Goal: Task Accomplishment & Management: Manage account settings

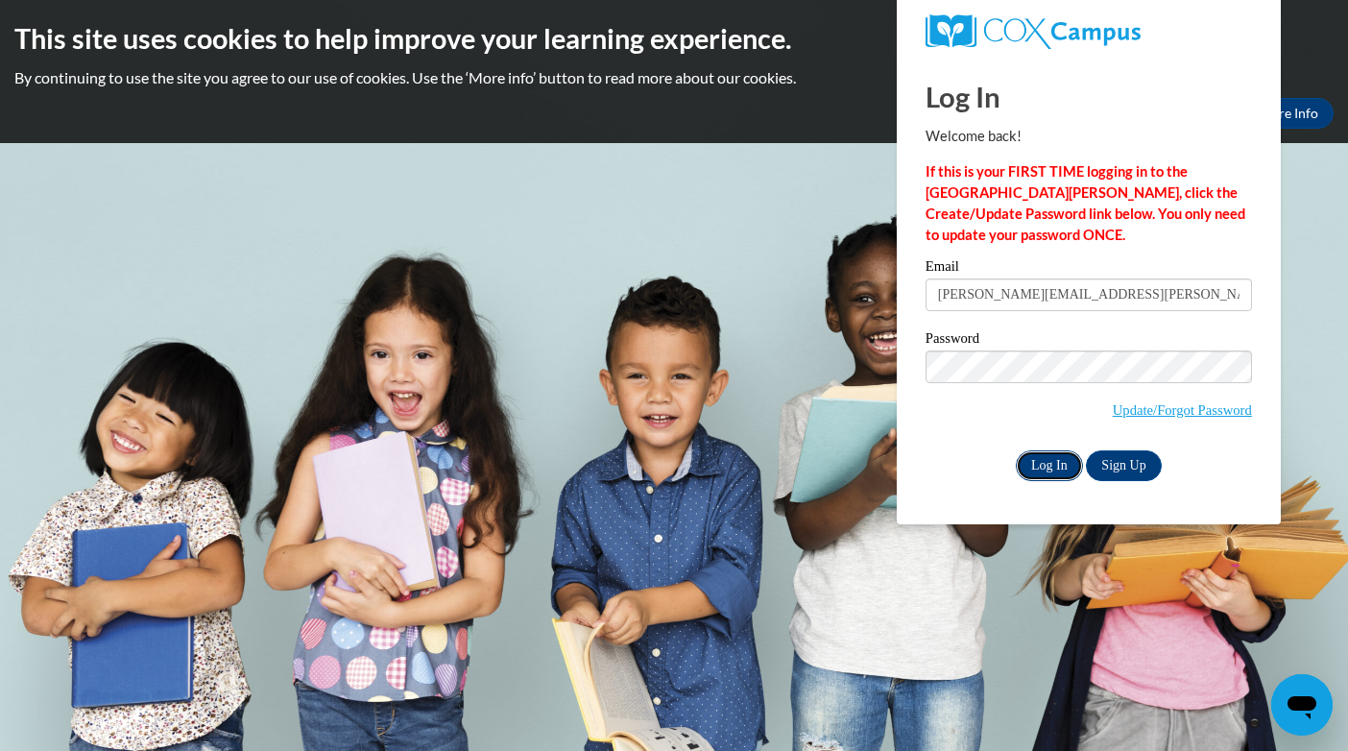
click at [1055, 466] on input "Log In" at bounding box center [1049, 465] width 67 height 31
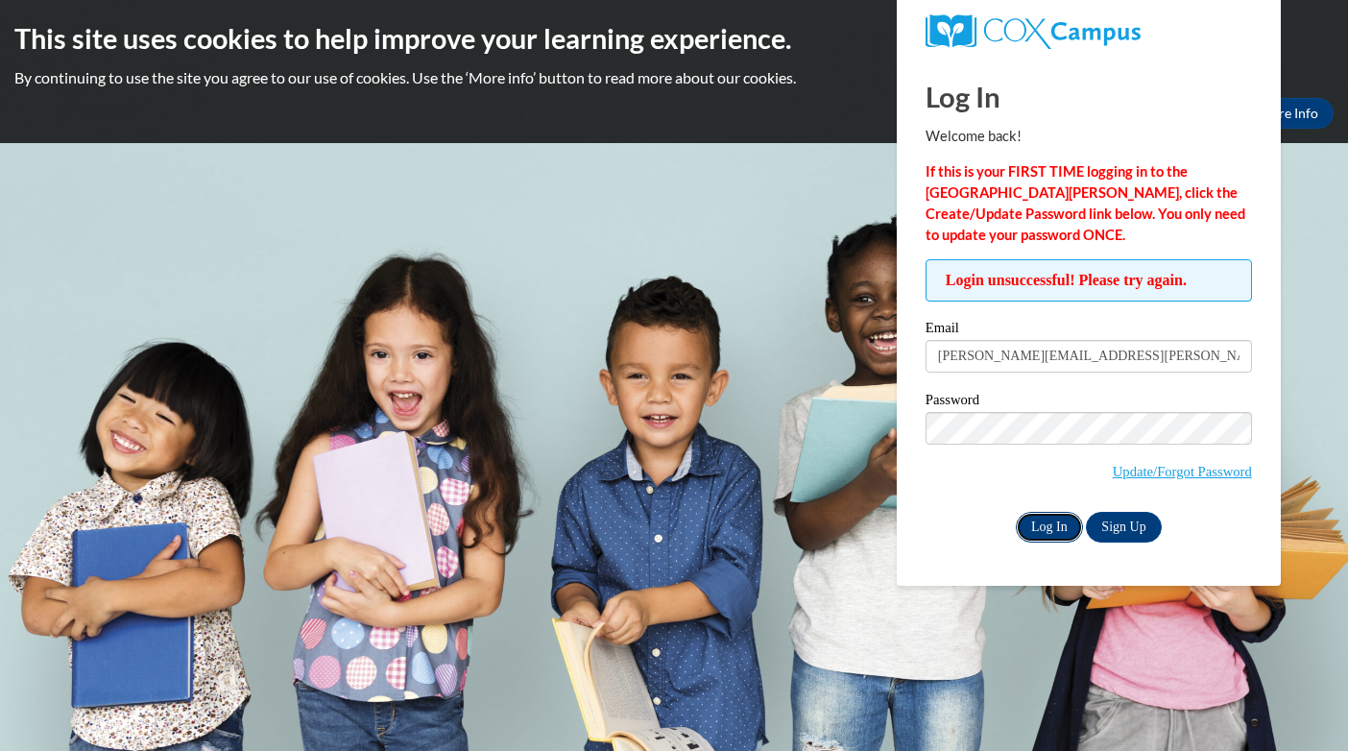
click at [1040, 525] on input "Log In" at bounding box center [1049, 527] width 67 height 31
click at [984, 354] on input "[PERSON_NAME][EMAIL_ADDRESS][PERSON_NAME][DOMAIN_NAME]" at bounding box center [1088, 356] width 326 height 33
click at [1046, 521] on input "Log In" at bounding box center [1049, 527] width 67 height 31
click at [1049, 522] on input "Log In" at bounding box center [1049, 527] width 67 height 31
click at [925, 422] on div "Login unsuccessful! Please try again. Please enter your email! Please enter you…" at bounding box center [1088, 400] width 355 height 282
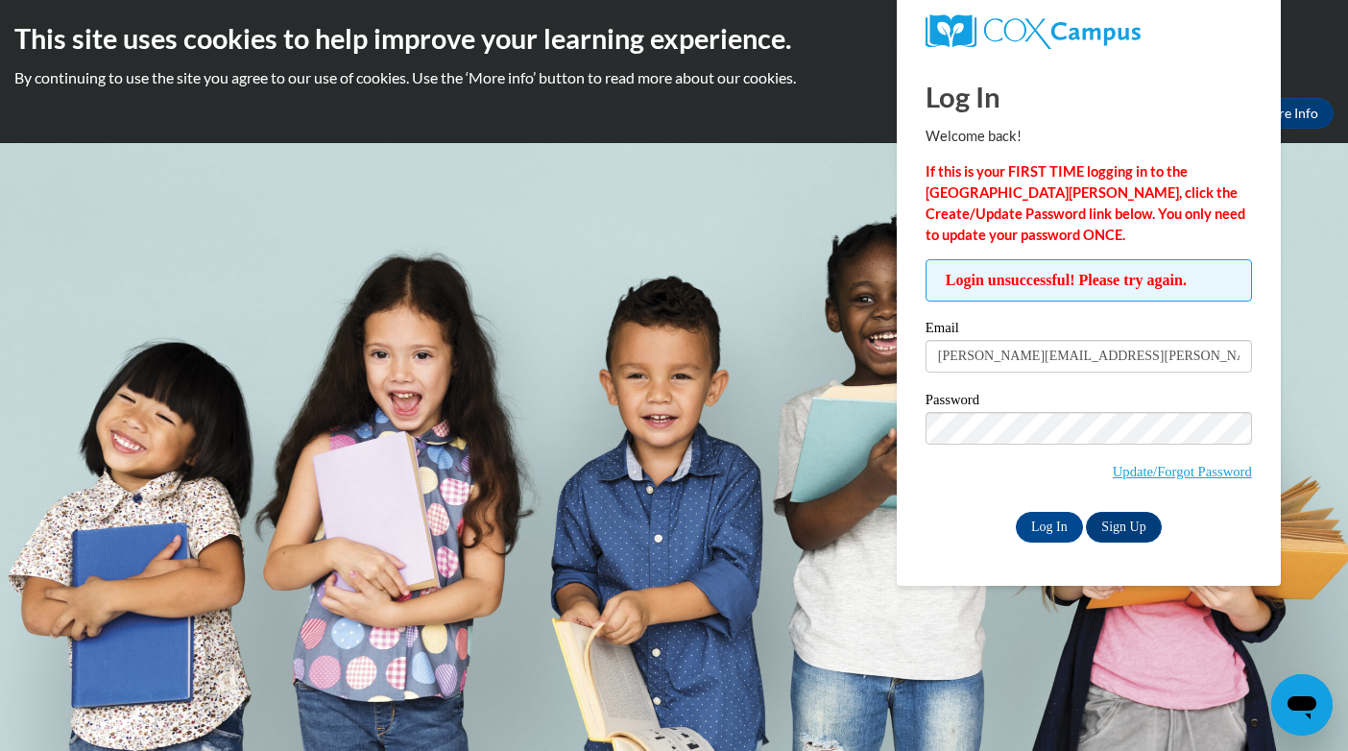
click at [710, 491] on body "This site uses cookies to help improve your learning experience. By continuing …" at bounding box center [674, 375] width 1348 height 751
click at [1049, 526] on input "Log In" at bounding box center [1049, 527] width 67 height 31
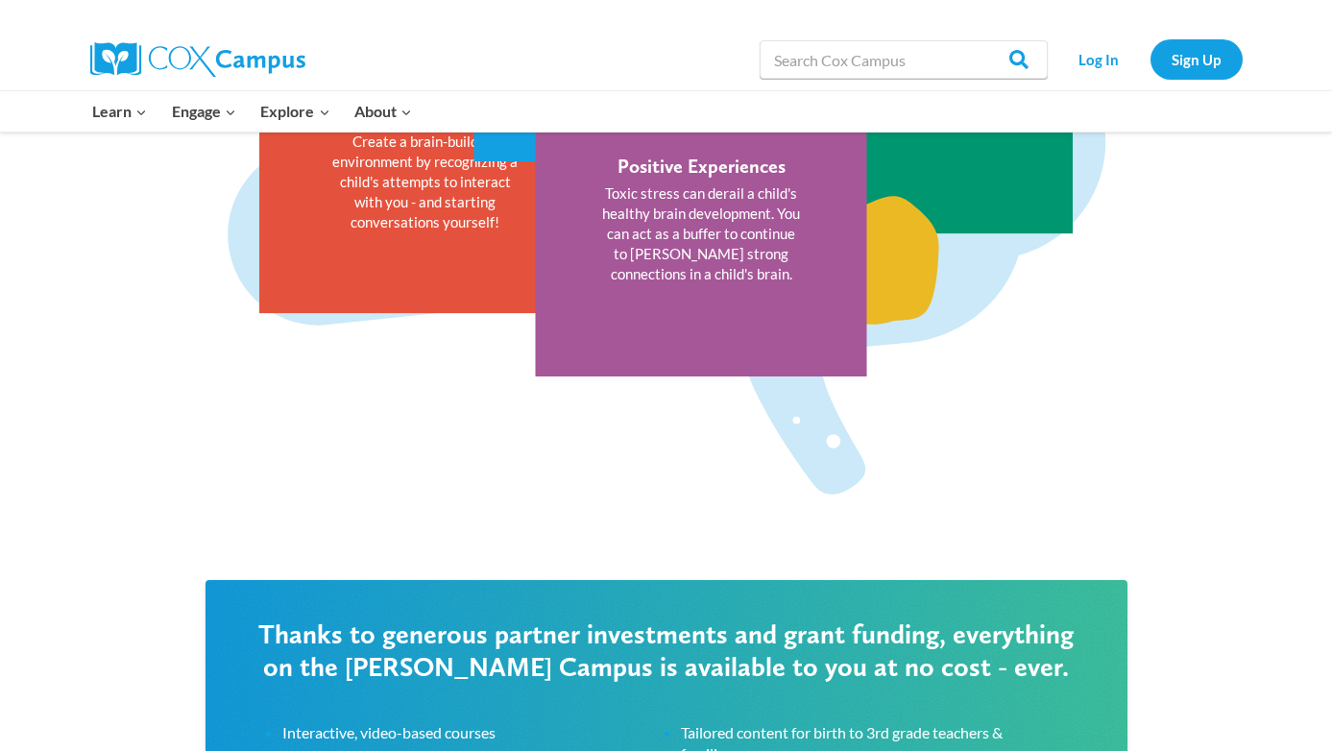
scroll to position [2584, 0]
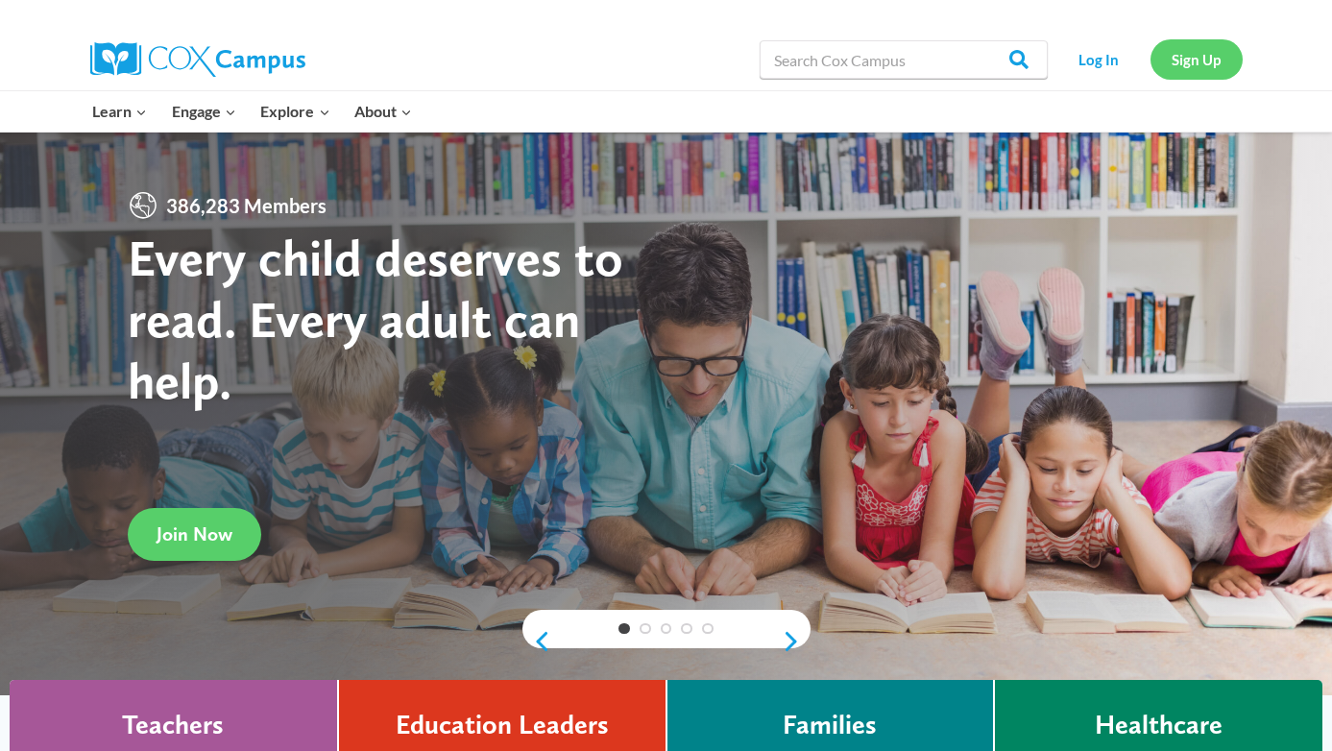
click at [1213, 59] on link "Sign Up" at bounding box center [1196, 58] width 92 height 39
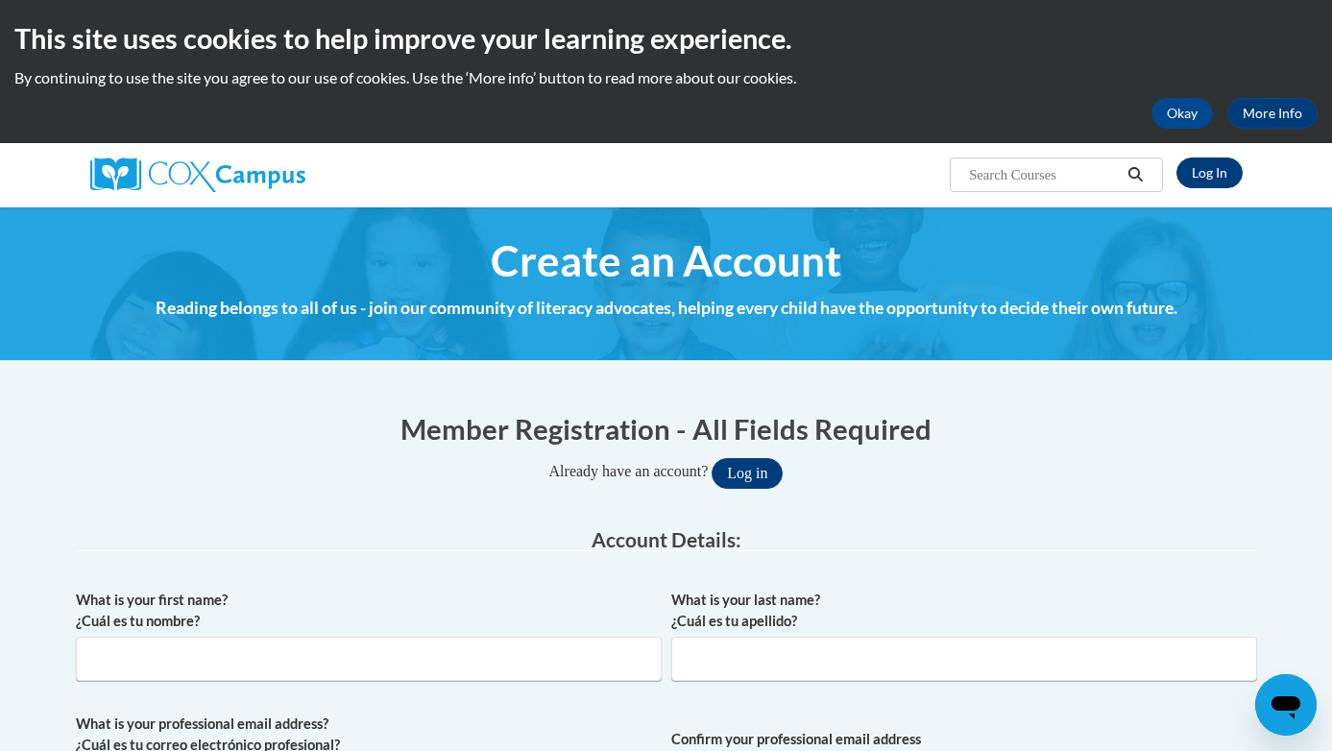
type input "wynn.riggins@gmail.com"
click at [1207, 165] on link "Log In" at bounding box center [1209, 172] width 66 height 31
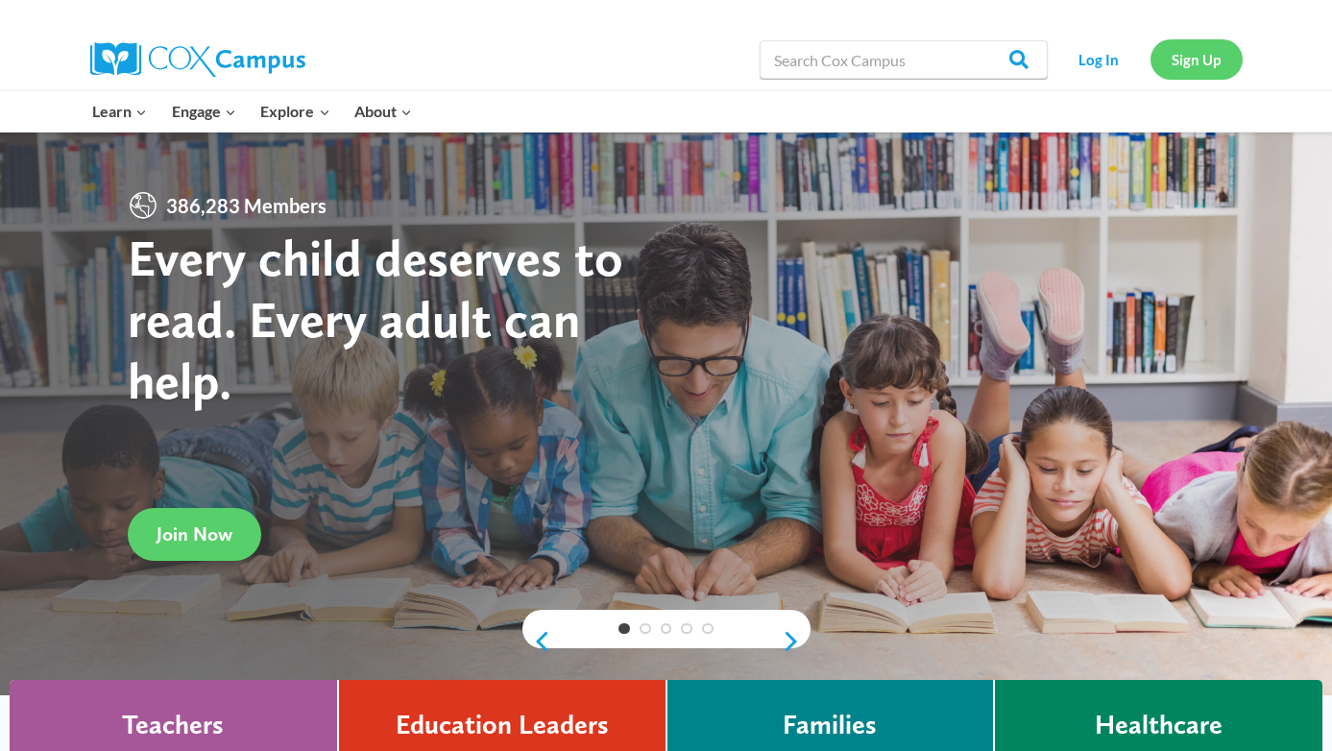
click at [1174, 58] on link "Sign Up" at bounding box center [1196, 58] width 92 height 39
click at [1113, 68] on link "Log In" at bounding box center [1099, 58] width 84 height 39
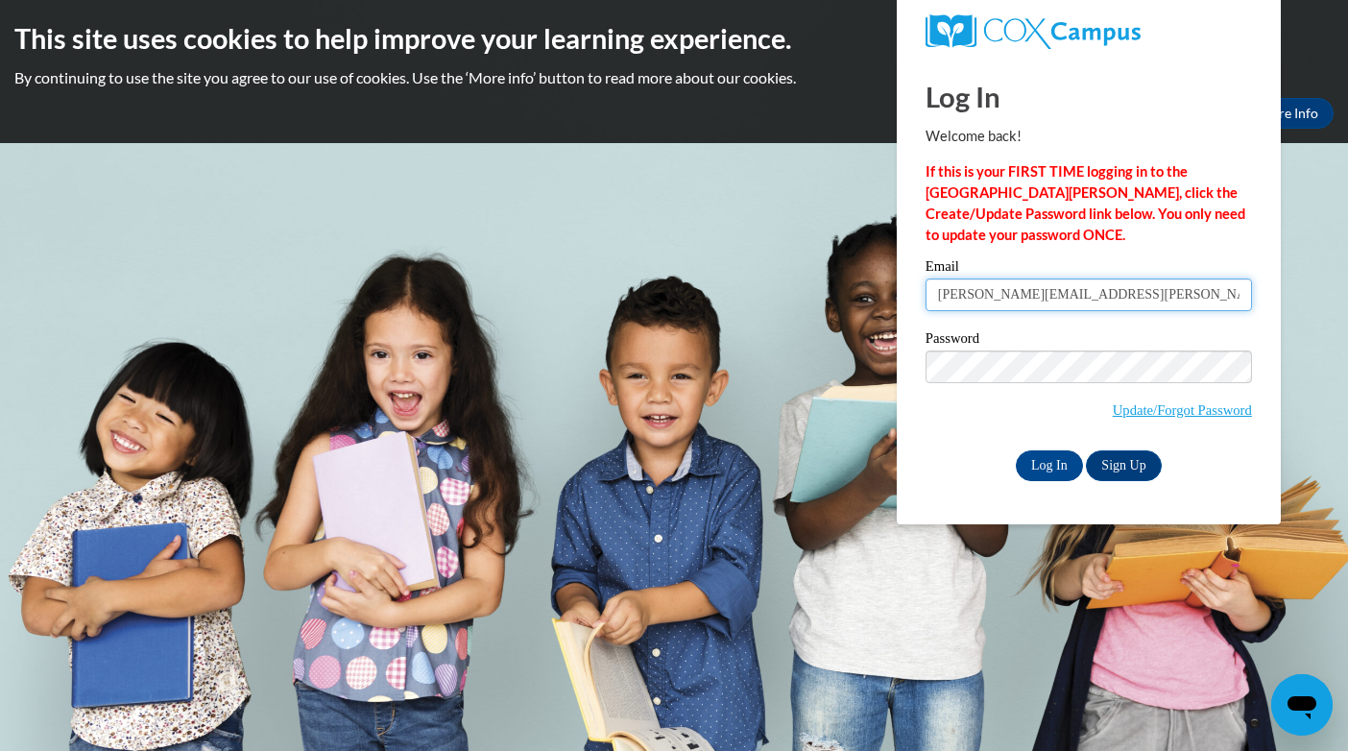
drag, startPoint x: 930, startPoint y: 298, endPoint x: 1154, endPoint y: 295, distance: 223.7
click at [1167, 289] on input "[PERSON_NAME][EMAIL_ADDRESS][PERSON_NAME][DOMAIN_NAME]" at bounding box center [1088, 294] width 326 height 33
type input "wynnriggins@gmail.com"
click at [1066, 255] on div "Log In Welcome back! If this is your FIRST TIME logging in to the NEW Cox Campu…" at bounding box center [1088, 269] width 326 height 423
click at [1046, 319] on div "Email wynnriggins@gmail.com" at bounding box center [1088, 292] width 326 height 66
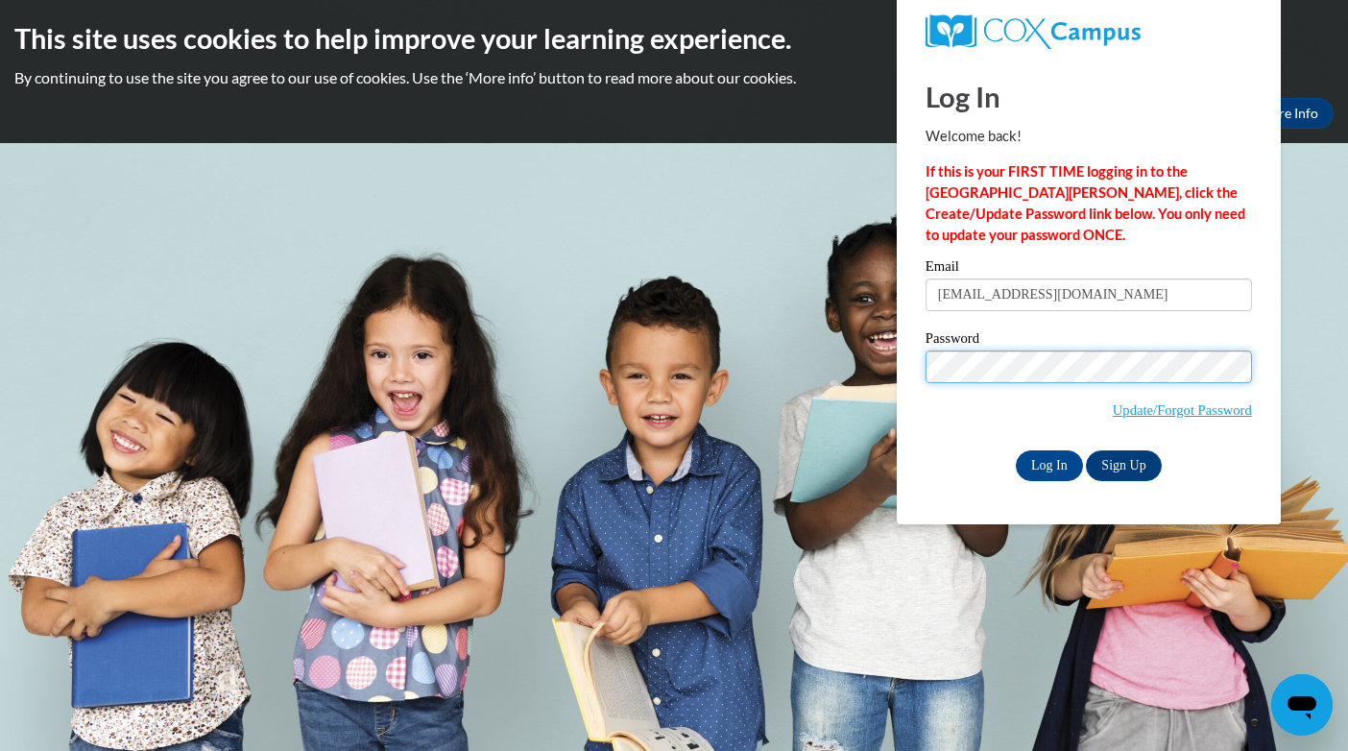
click at [1016, 450] on input "Log In" at bounding box center [1049, 465] width 67 height 31
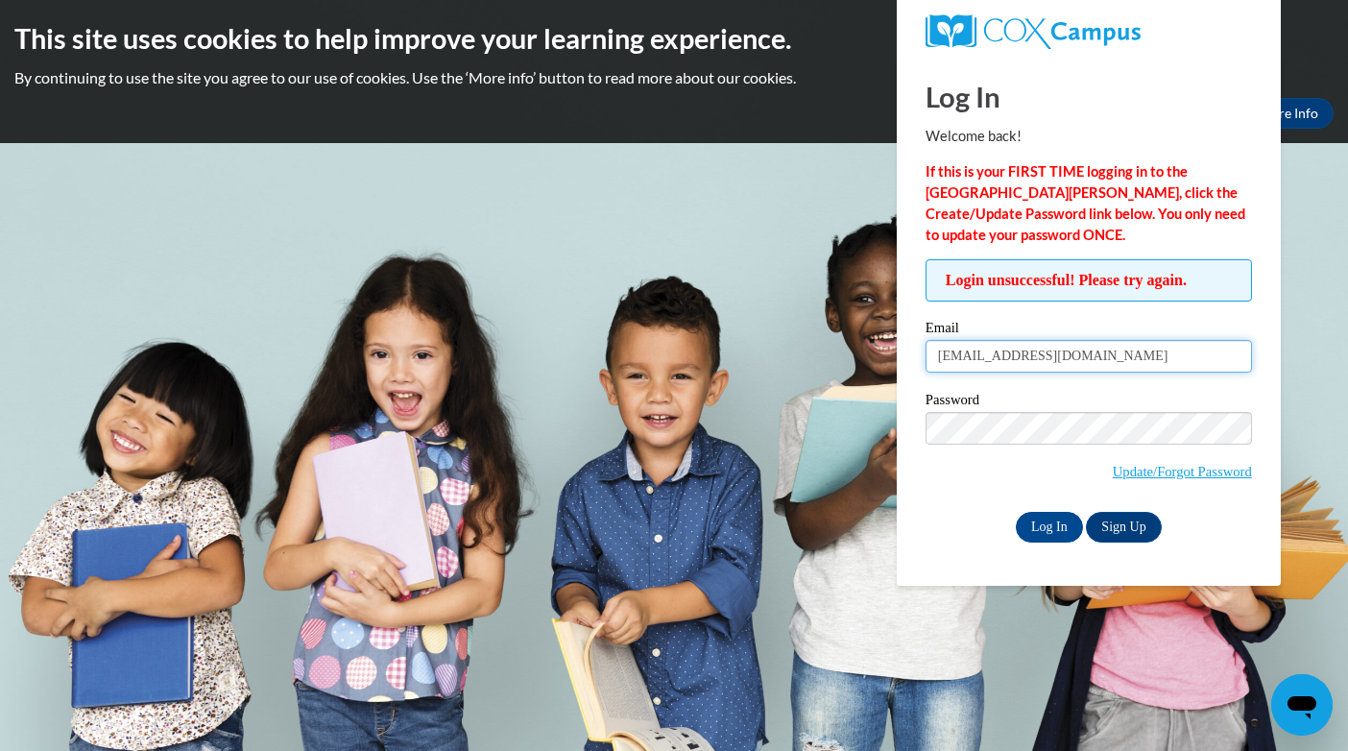
drag, startPoint x: 933, startPoint y: 357, endPoint x: 1160, endPoint y: 358, distance: 226.6
click at [1160, 358] on input "[EMAIL_ADDRESS][DOMAIN_NAME]" at bounding box center [1088, 356] width 326 height 33
type input "[PERSON_NAME][EMAIL_ADDRESS][PERSON_NAME][DOMAIN_NAME]"
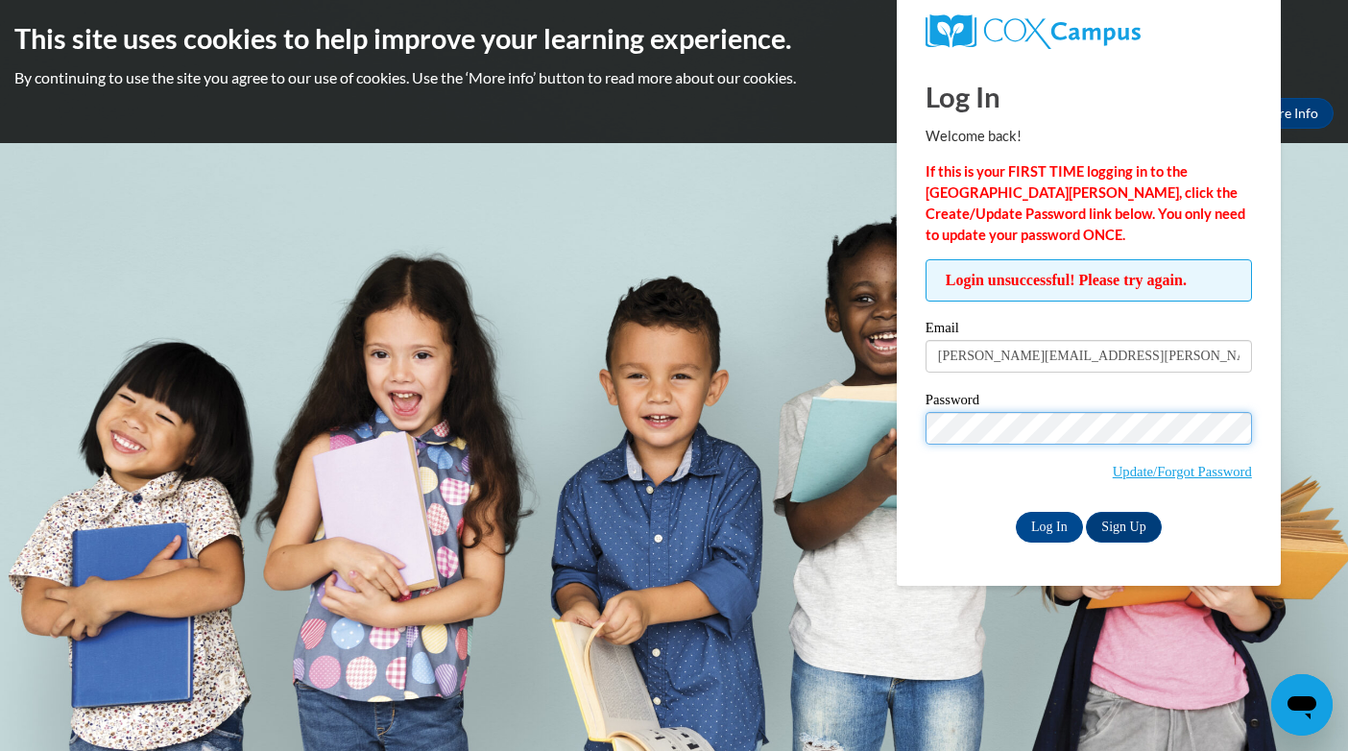
click at [1016, 512] on input "Log In" at bounding box center [1049, 527] width 67 height 31
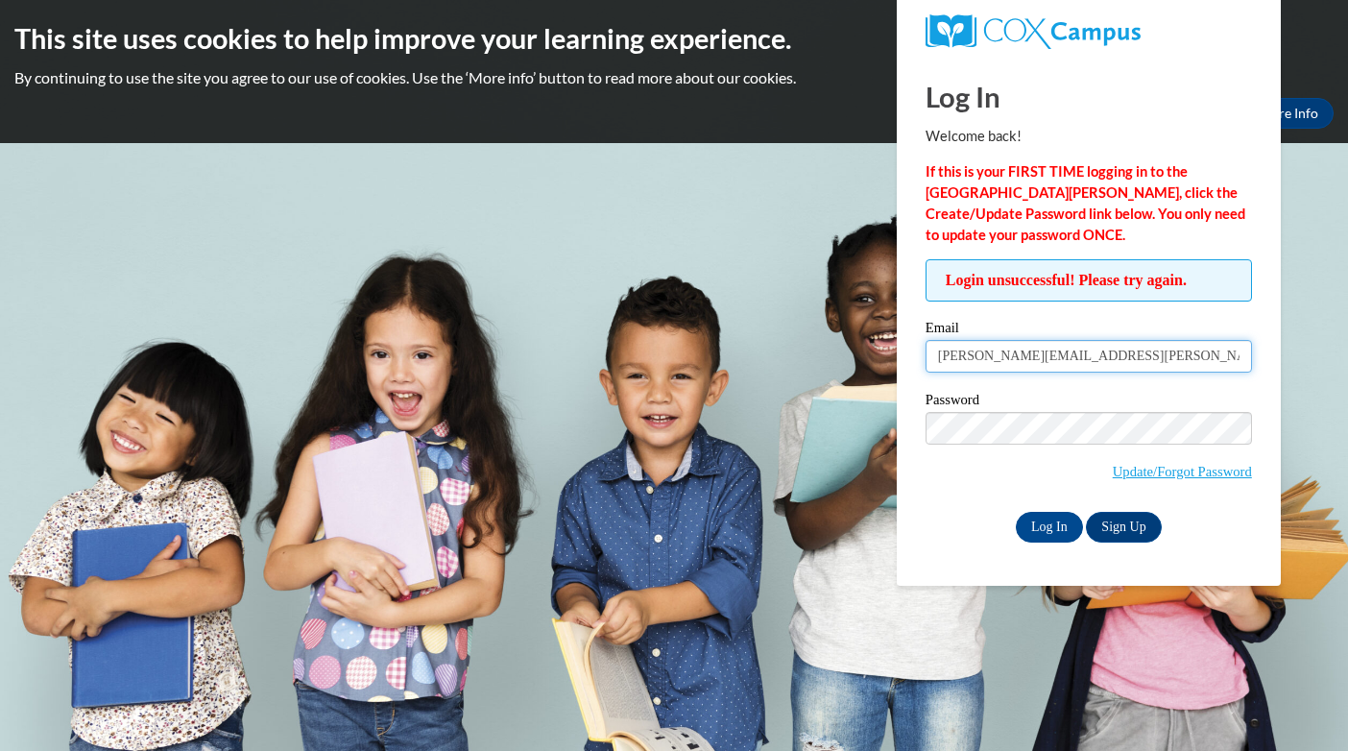
click at [995, 356] on input "[PERSON_NAME][EMAIL_ADDRESS][PERSON_NAME][DOMAIN_NAME]" at bounding box center [1088, 356] width 326 height 33
drag, startPoint x: 948, startPoint y: 356, endPoint x: 1131, endPoint y: 367, distance: 183.7
click at [1138, 367] on input "[PERSON_NAME][EMAIL_ADDRESS][PERSON_NAME][DOMAIN_NAME]" at bounding box center [1088, 356] width 326 height 33
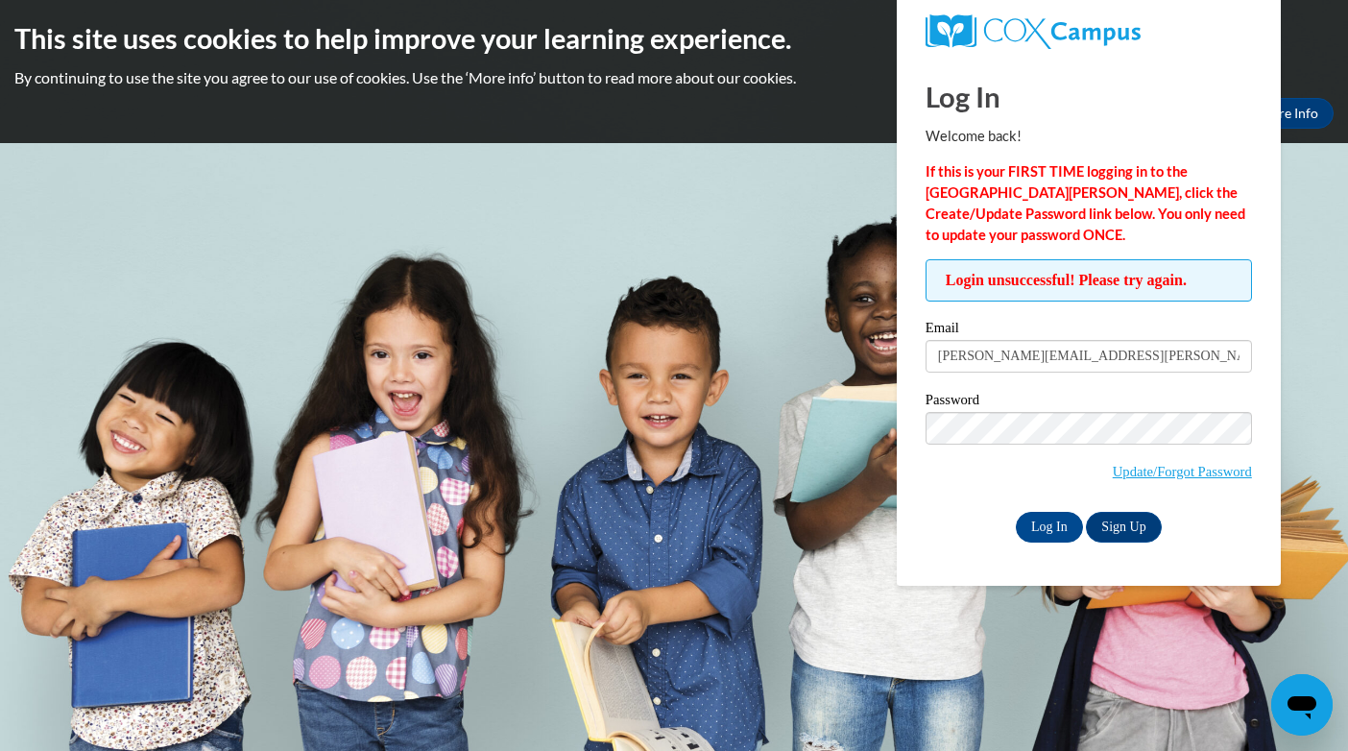
click at [871, 384] on body "This site uses cookies to help improve your learning experience. By continuing …" at bounding box center [674, 375] width 1348 height 751
drag, startPoint x: 937, startPoint y: 358, endPoint x: 1122, endPoint y: 366, distance: 185.4
click at [1122, 366] on input "[PERSON_NAME][EMAIL_ADDRESS][PERSON_NAME][DOMAIN_NAME]" at bounding box center [1088, 356] width 326 height 33
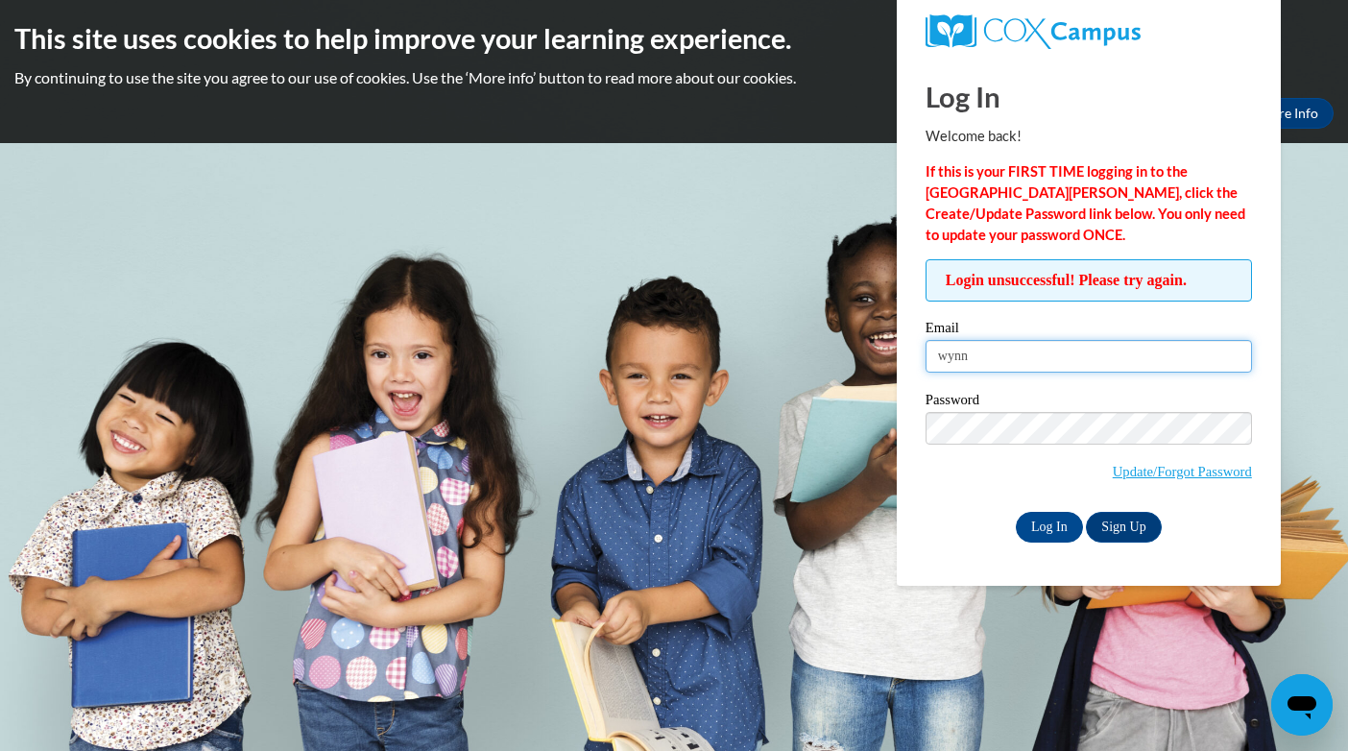
type input "[PERSON_NAME][EMAIL_ADDRESS][PERSON_NAME][DOMAIN_NAME]"
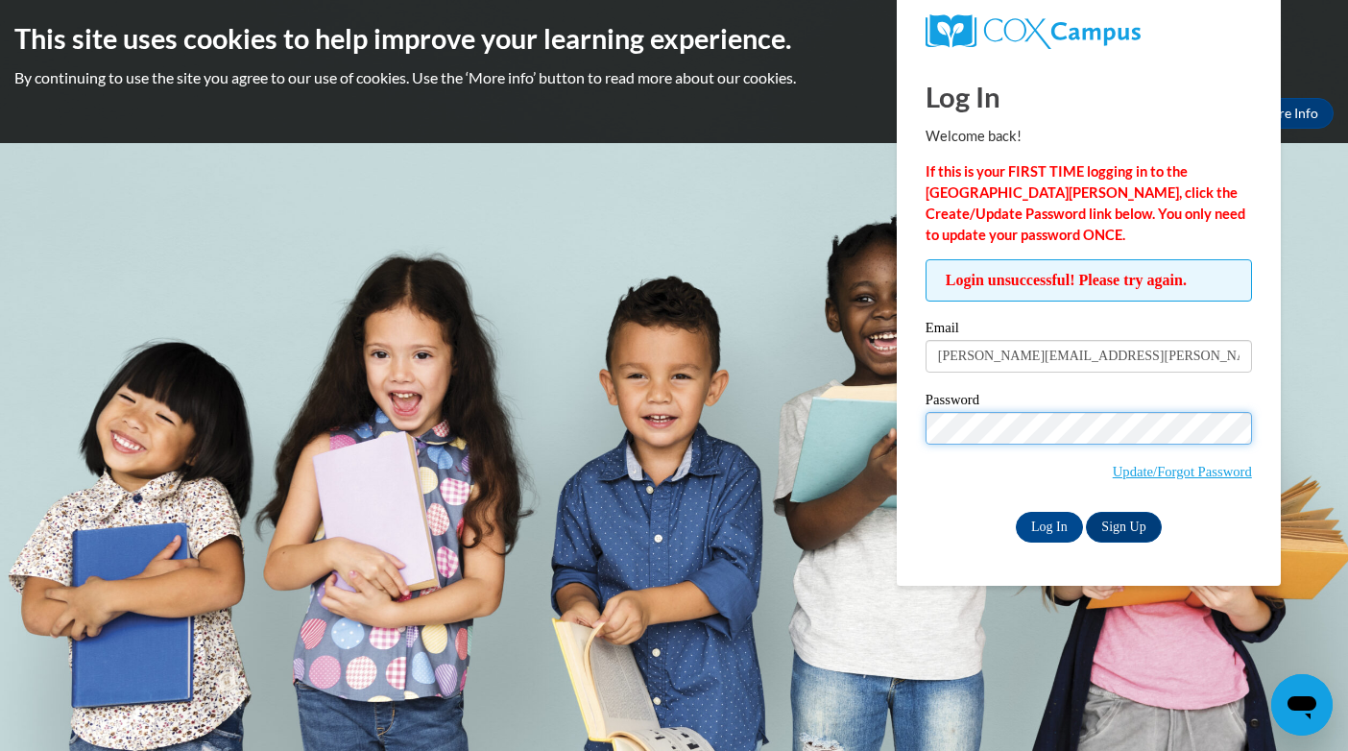
click at [1016, 512] on input "Log In" at bounding box center [1049, 527] width 67 height 31
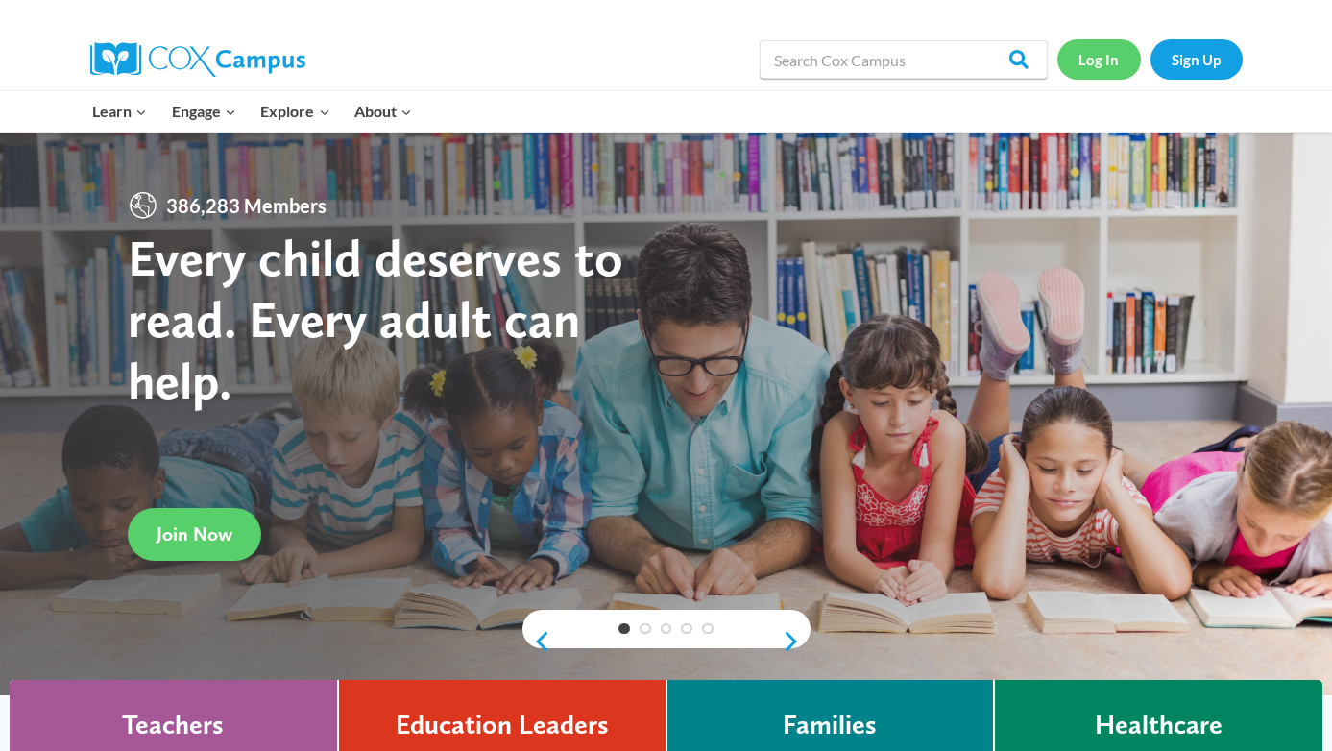
click at [1107, 54] on link "Log In" at bounding box center [1099, 58] width 84 height 39
click at [1168, 57] on link "Sign Up" at bounding box center [1196, 58] width 92 height 39
click at [1197, 57] on link "Sign Up" at bounding box center [1196, 58] width 92 height 39
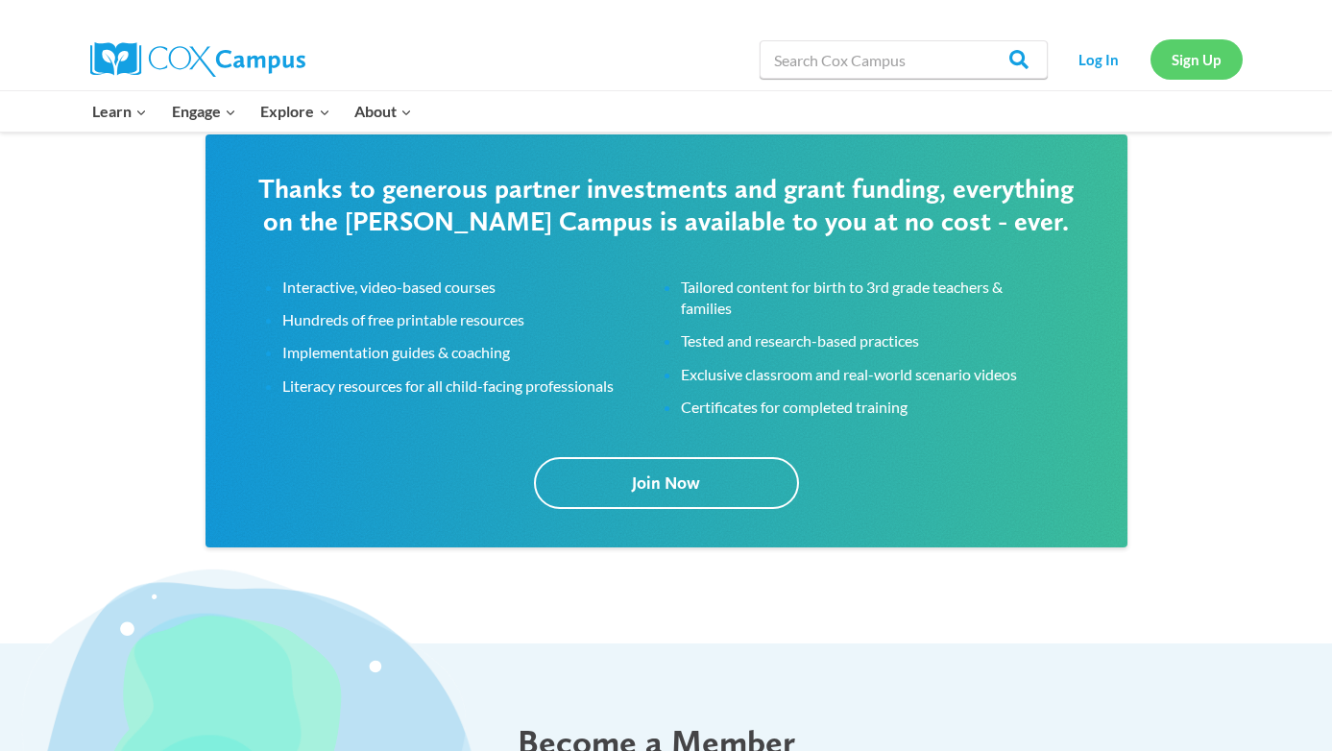
scroll to position [3025, 0]
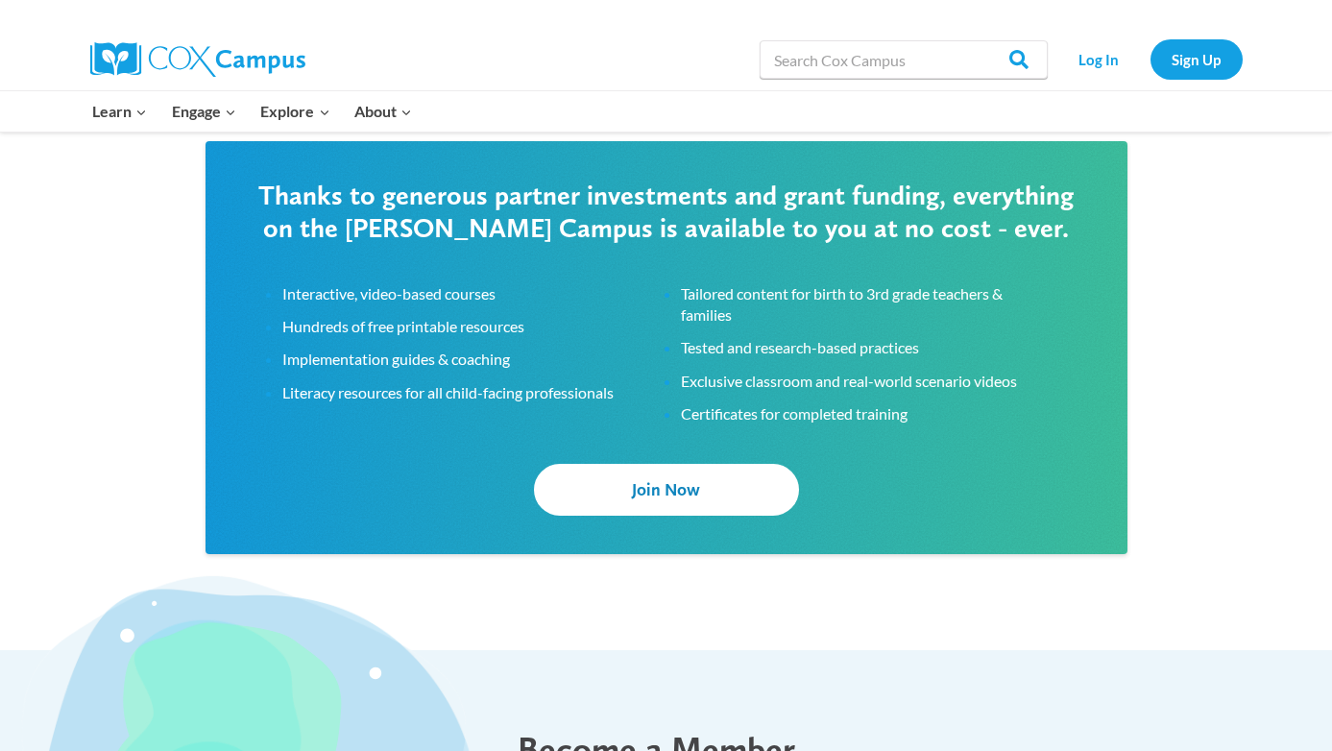
click at [723, 491] on link "Join Now" at bounding box center [666, 489] width 265 height 51
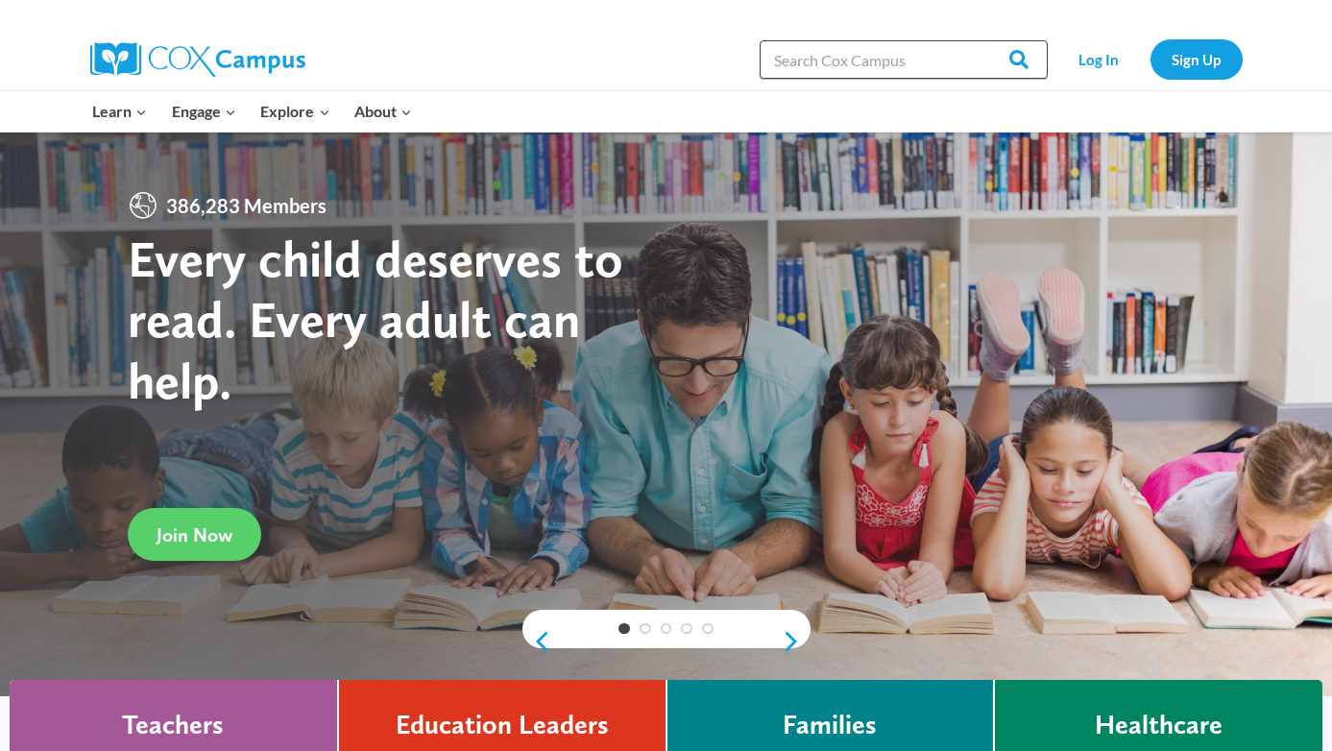
click at [872, 59] on input "Search in https://coxcampus.org/" at bounding box center [903, 59] width 288 height 38
click at [1091, 48] on link "Log In" at bounding box center [1099, 58] width 84 height 39
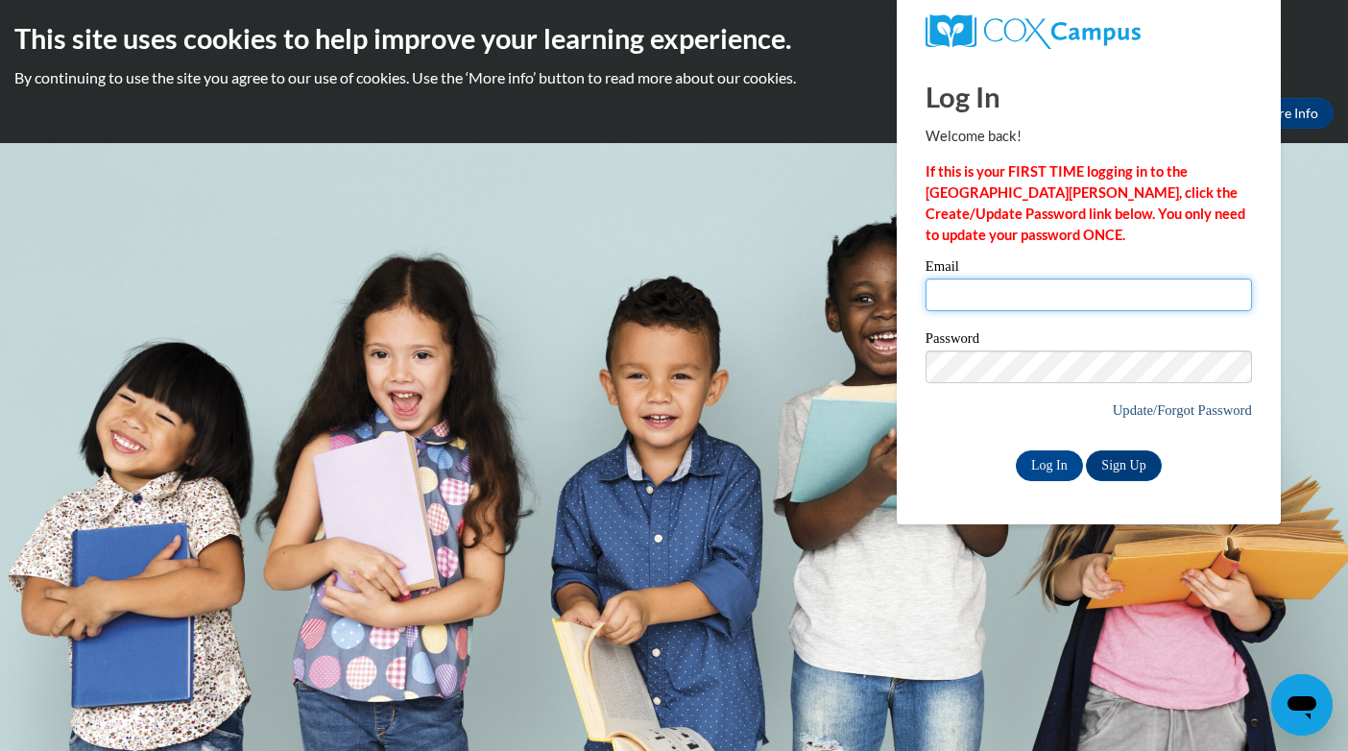
type input "[PERSON_NAME][EMAIL_ADDRESS][PERSON_NAME][DOMAIN_NAME]"
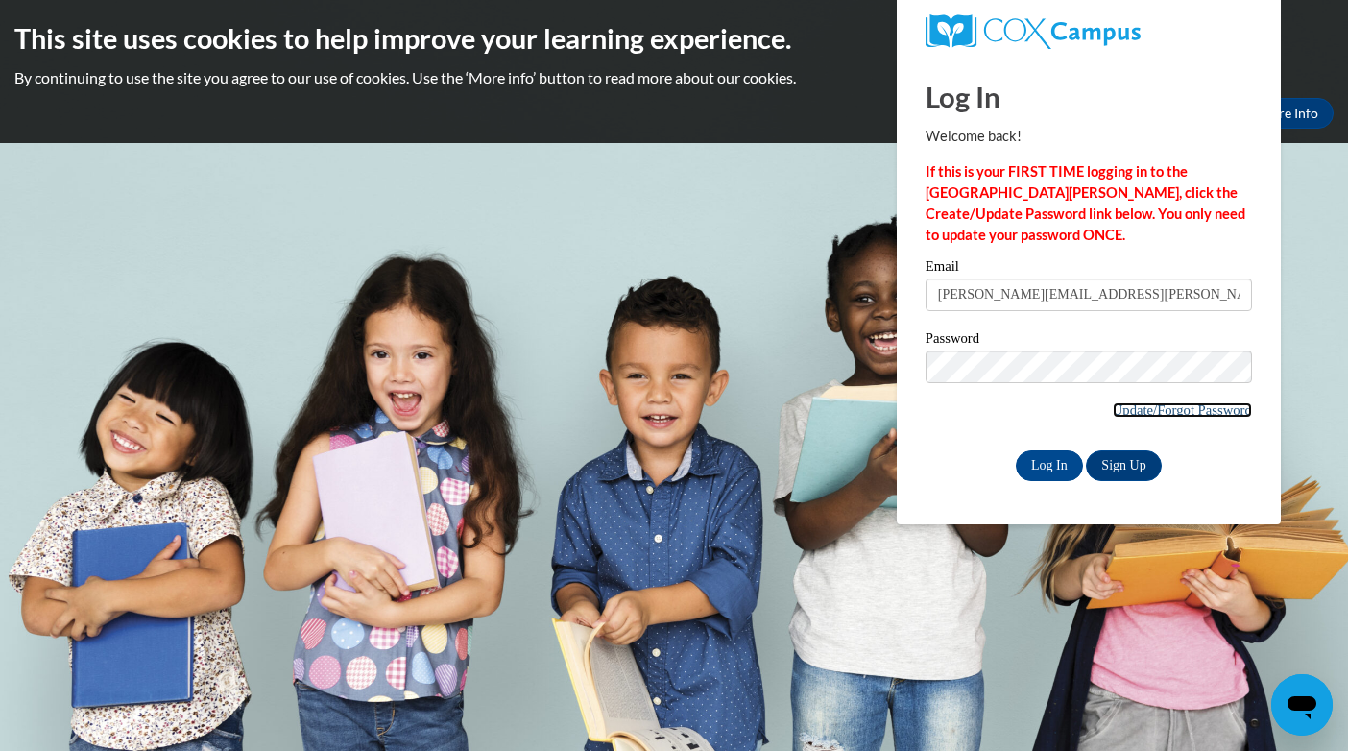
click at [1121, 412] on link "Update/Forgot Password" at bounding box center [1182, 409] width 139 height 15
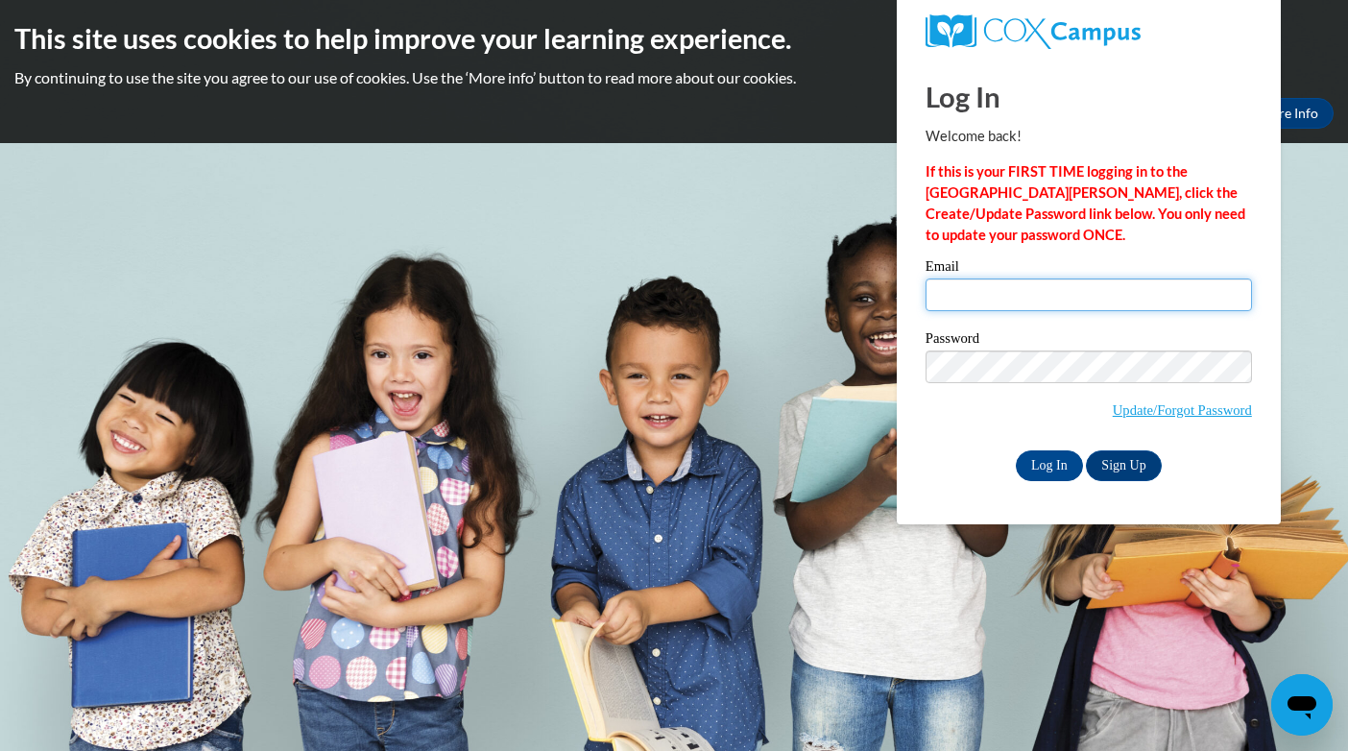
type input "[PERSON_NAME][EMAIL_ADDRESS][PERSON_NAME][DOMAIN_NAME]"
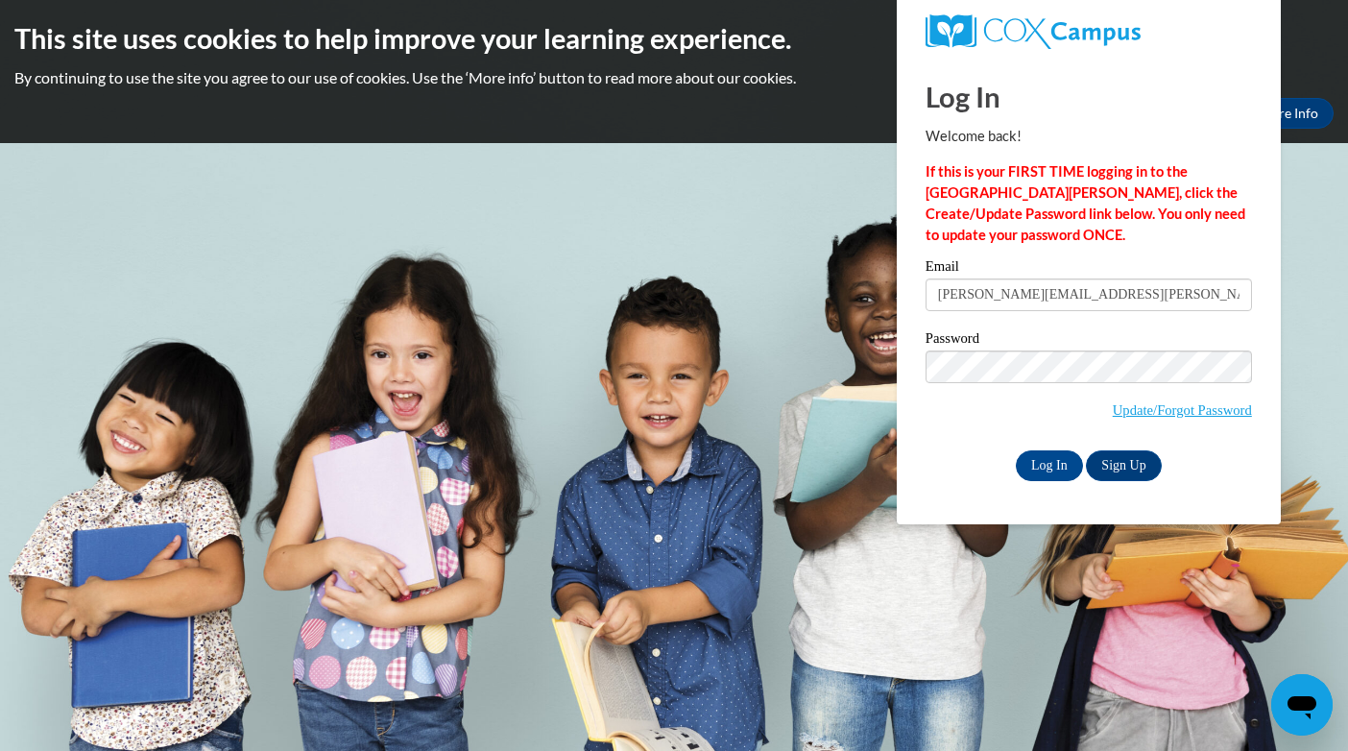
click at [1105, 97] on h1 "Log In" at bounding box center [1088, 96] width 326 height 39
click at [1049, 469] on input "Log In" at bounding box center [1049, 465] width 67 height 31
